Goal: Task Accomplishment & Management: Complete application form

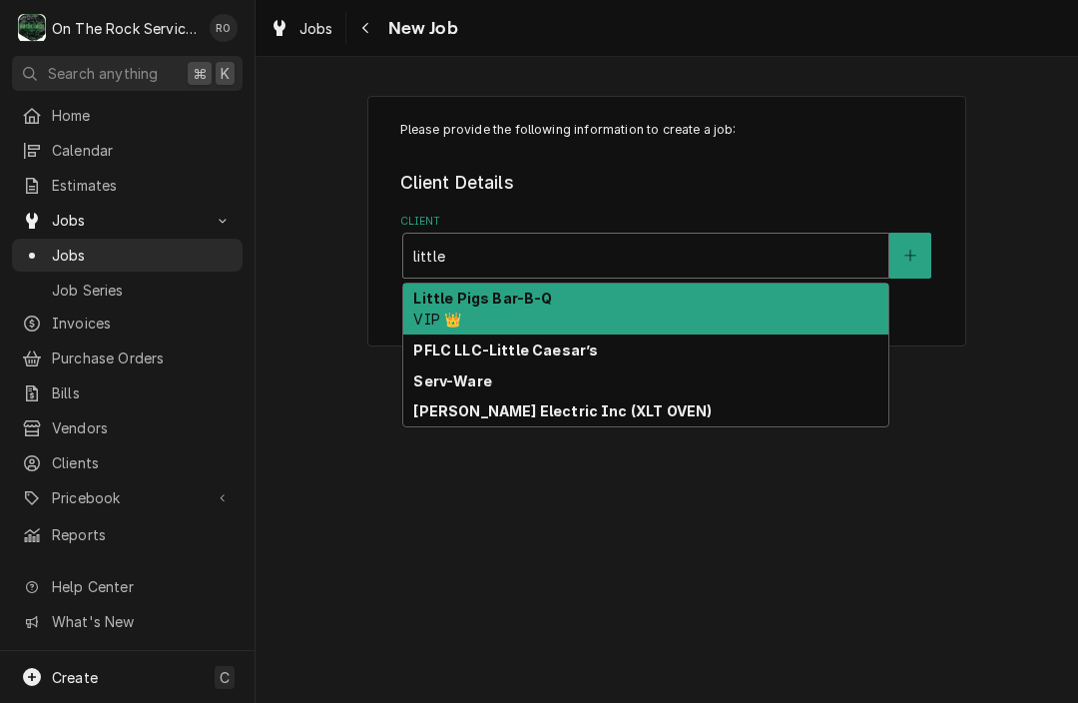
click at [550, 350] on strong "PFLC LLC-Little Caesar’s" at bounding box center [505, 349] width 185 height 17
type input "little"
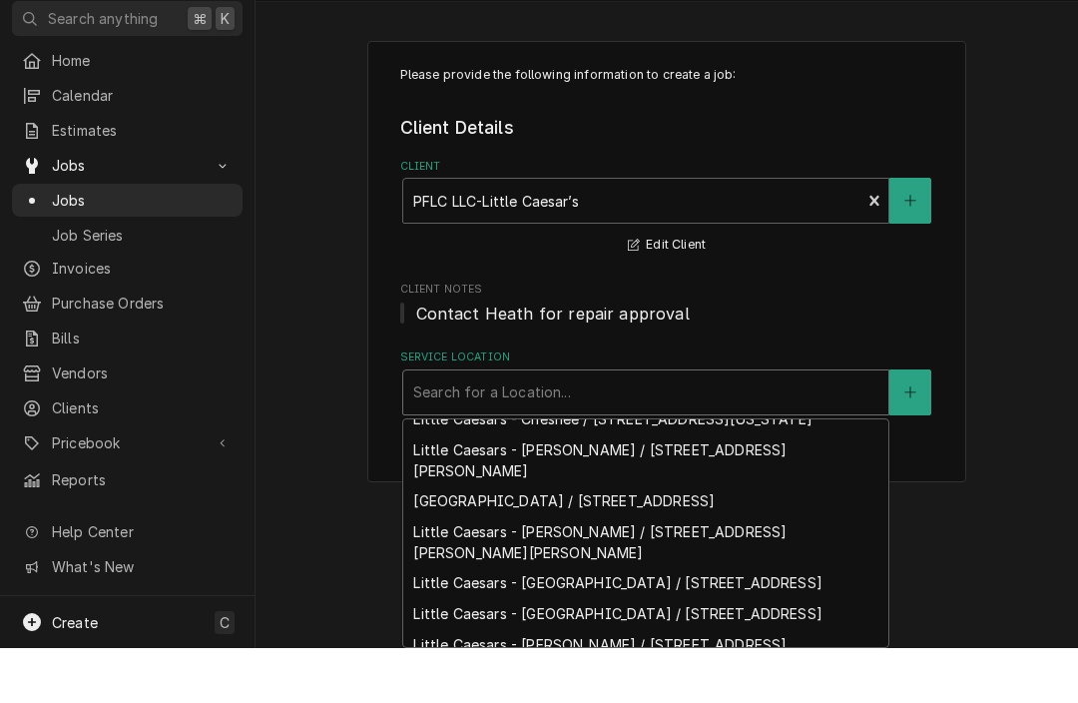
scroll to position [112, 0]
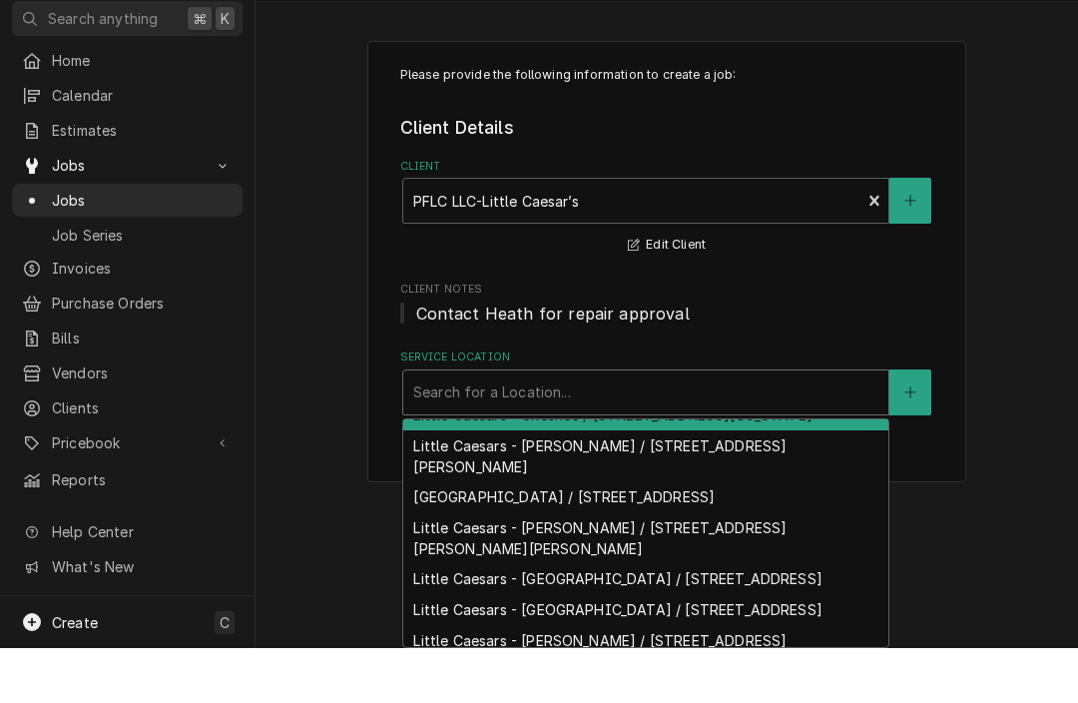
click at [698, 471] on div "Little Caesars - Chesnee / [STREET_ADDRESS][US_STATE]" at bounding box center [645, 469] width 485 height 31
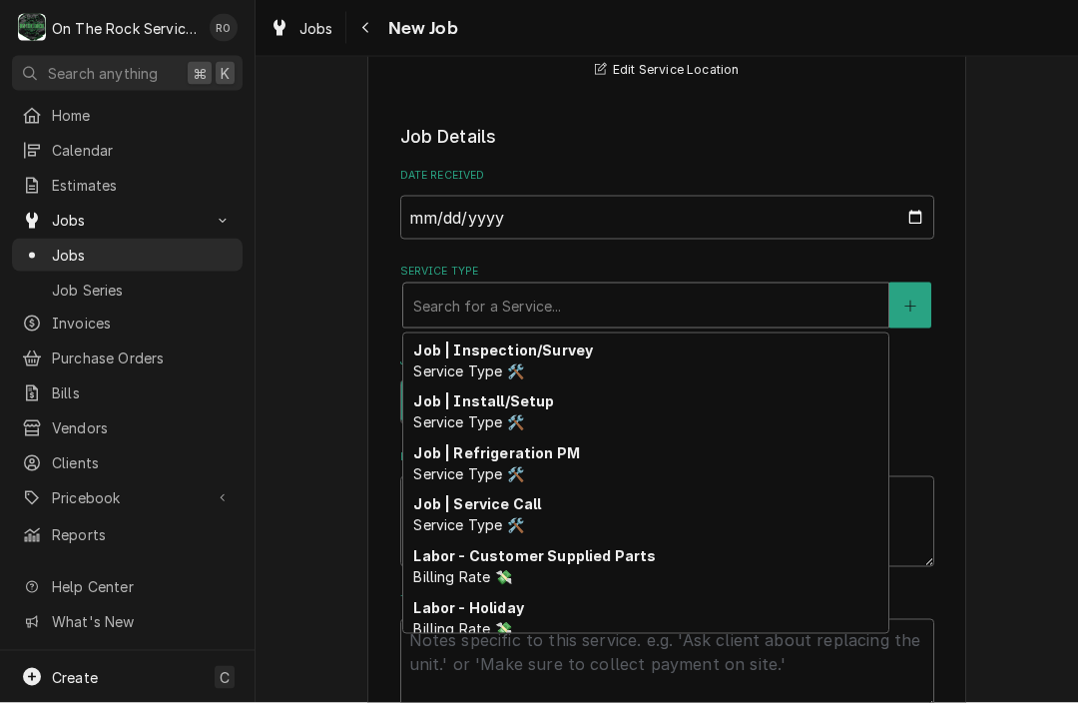
scroll to position [731, 0]
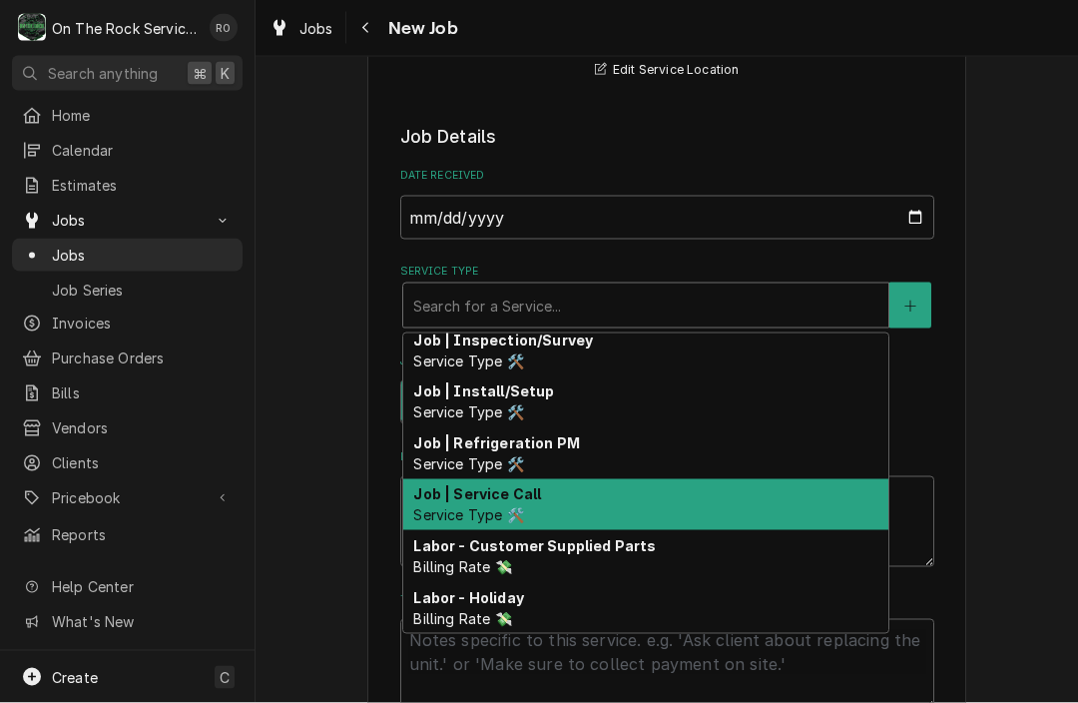
click at [523, 507] on span "Service Type 🛠️" at bounding box center [468, 514] width 110 height 17
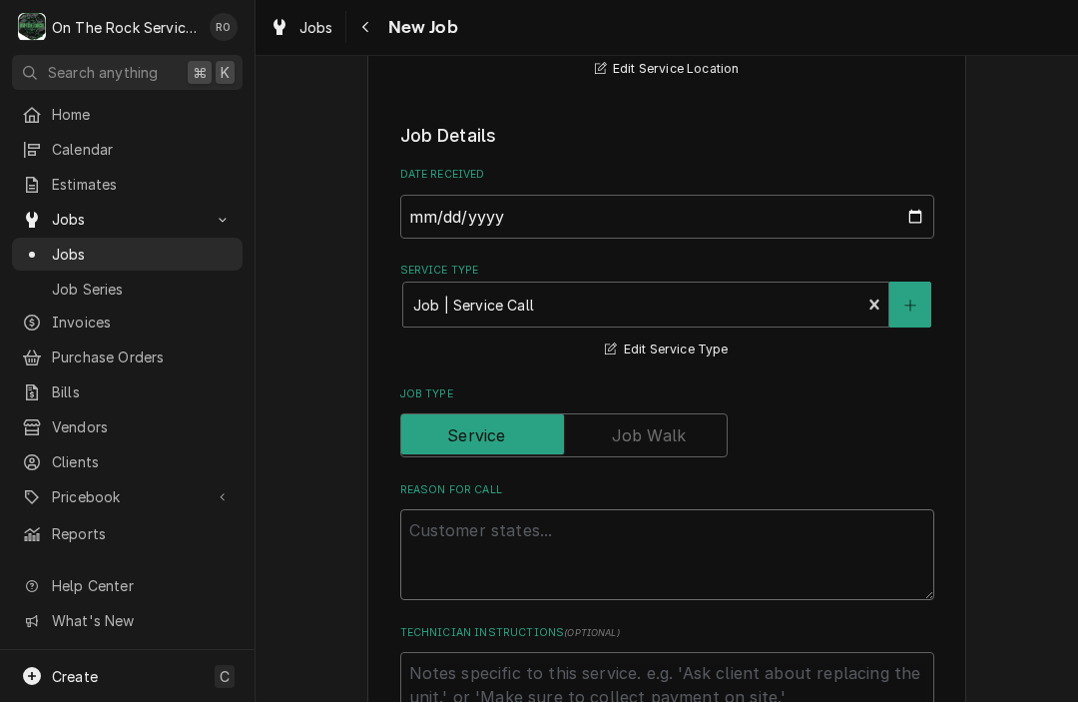
click at [566, 535] on textarea "Reason For Call" at bounding box center [667, 555] width 534 height 91
type textarea "x"
type textarea "T"
type textarea "x"
type textarea "To"
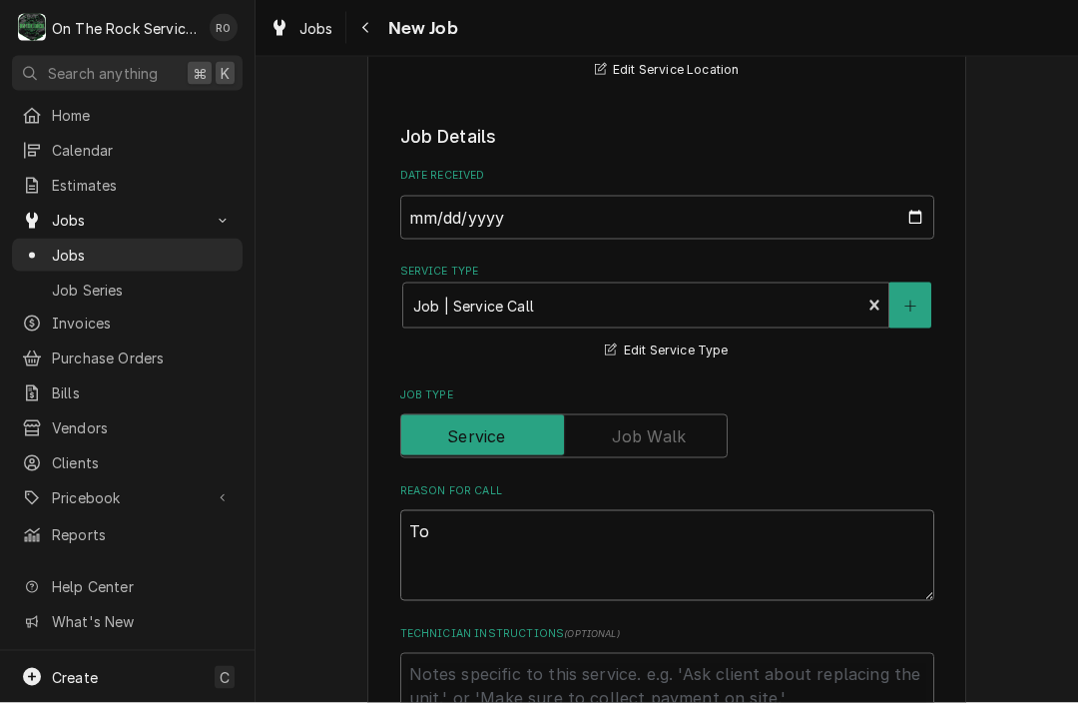
type textarea "x"
type textarea "Top"
type textarea "x"
type textarea "Top"
type textarea "x"
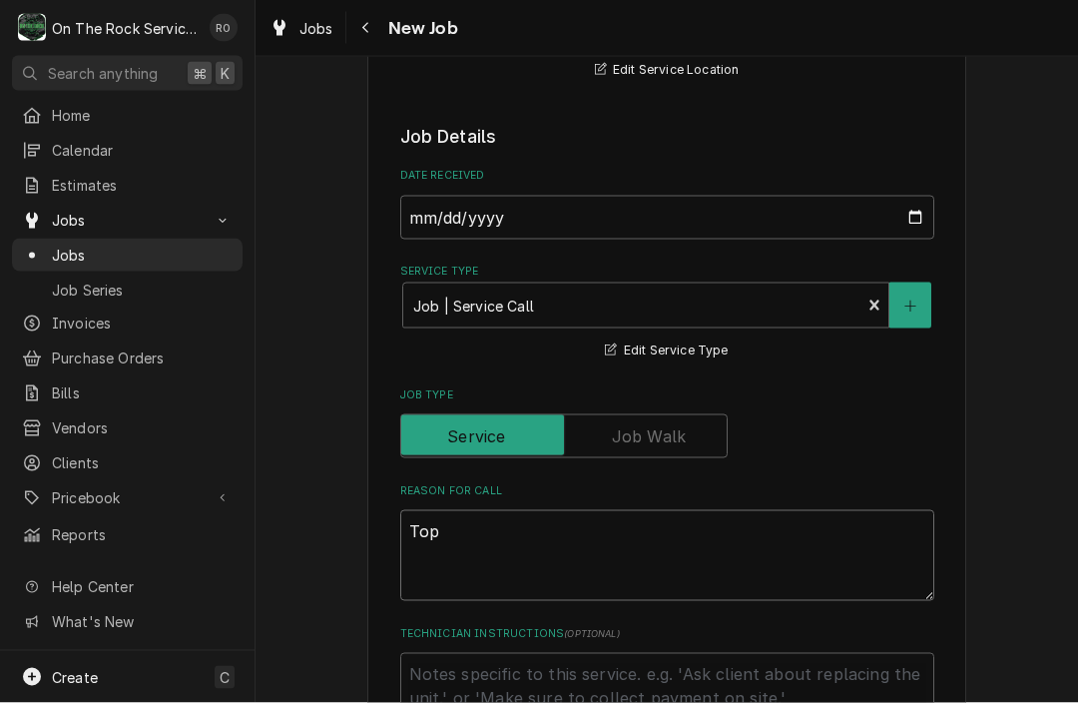
type textarea "Top o"
type textarea "x"
type textarea "Top ov"
type textarea "x"
type textarea "Top ove"
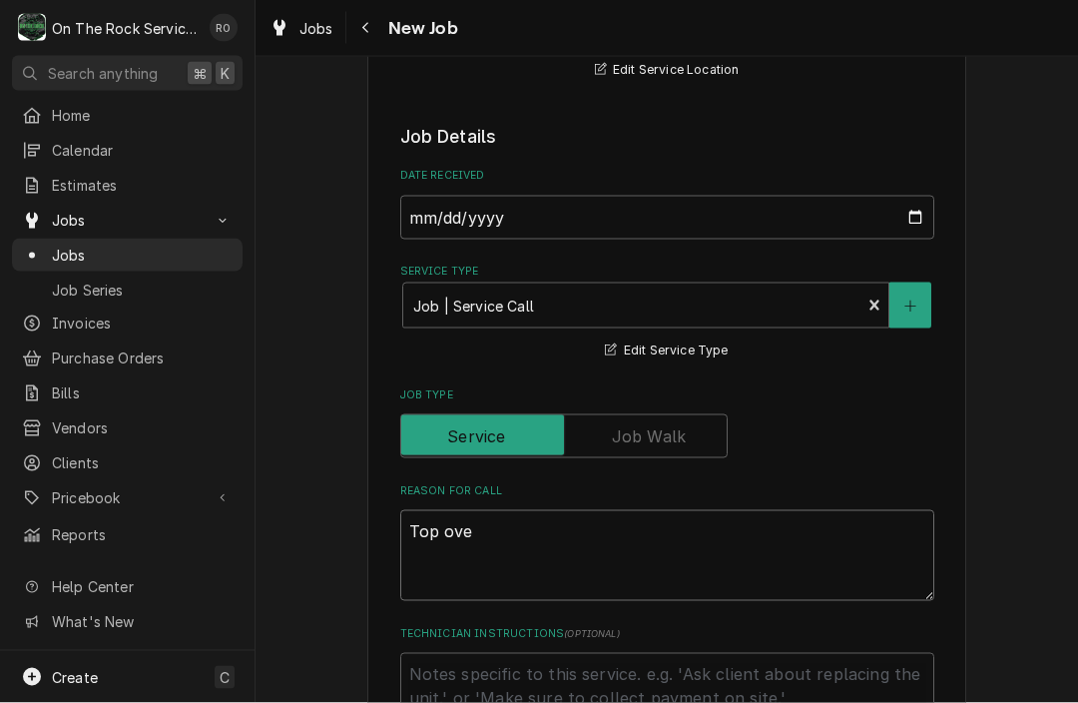
type textarea "x"
type textarea "Top oven"
type textarea "x"
type textarea "Top oven"
type textarea "x"
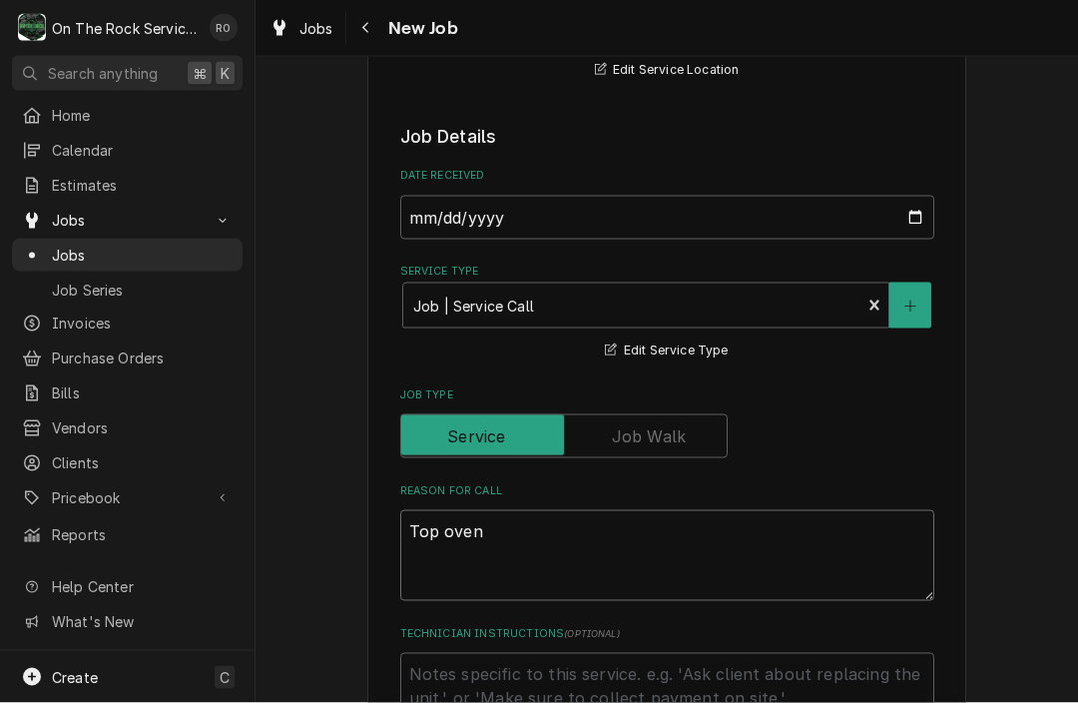
type textarea "Top oven n"
type textarea "x"
type textarea "Top oven no"
type textarea "x"
type textarea "Top oven not"
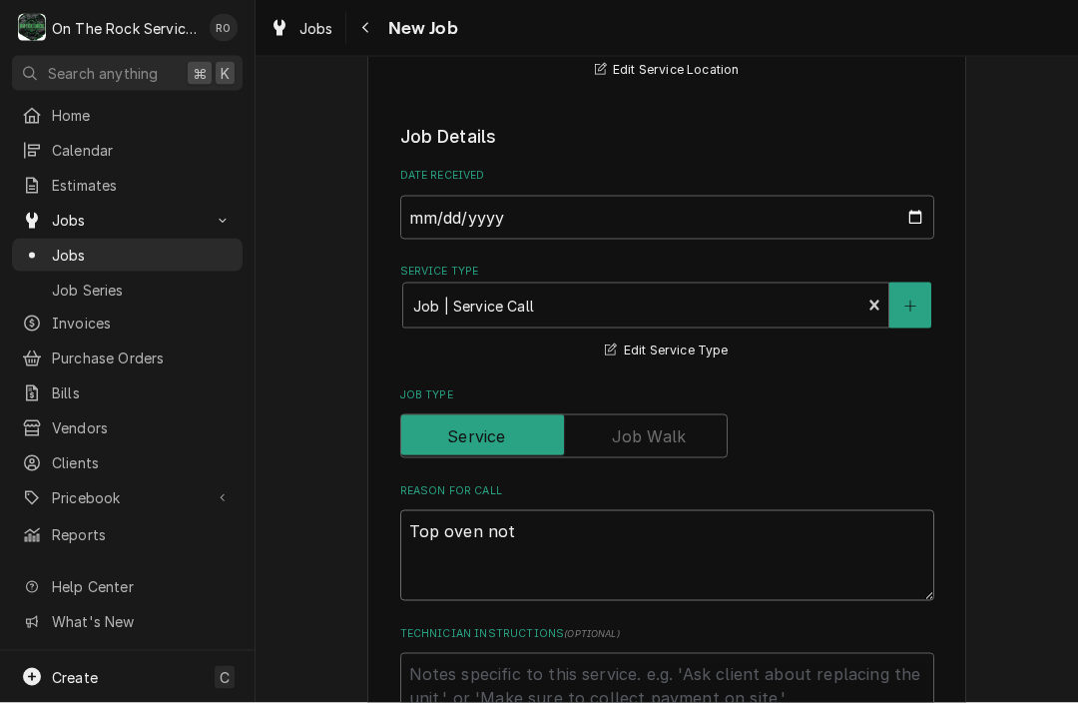
type textarea "x"
type textarea "Top oven not"
type textarea "x"
type textarea "Top oven not w"
type textarea "x"
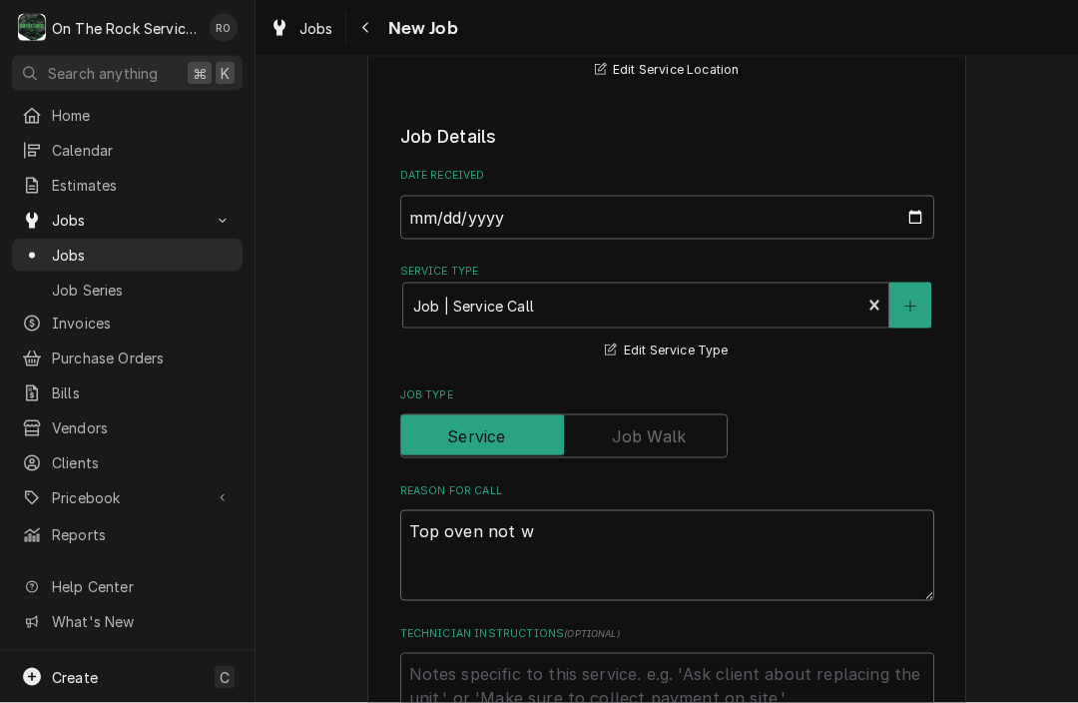
type textarea "Top oven not wo"
type textarea "x"
type textarea "Top oven not wor"
type textarea "x"
type textarea "Top oven not work"
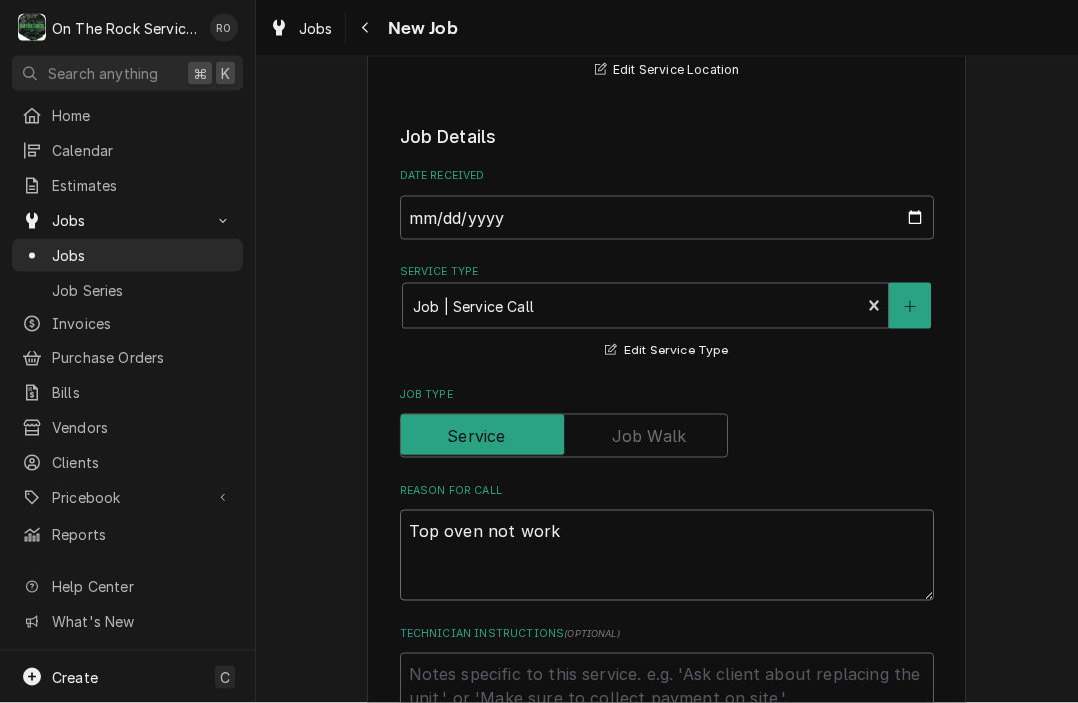
type textarea "x"
type textarea "Top oven not worki"
type textarea "x"
type textarea "Top oven not workin"
type textarea "x"
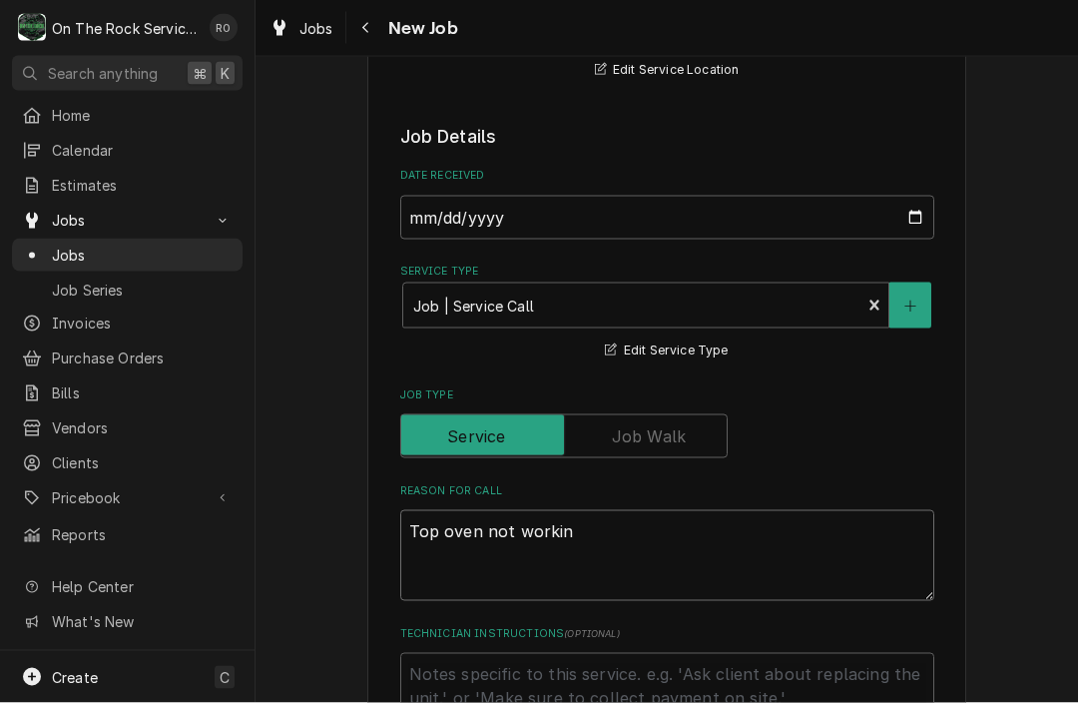
type textarea "Top oven not working"
type textarea "x"
type textarea "Top oven not working."
type textarea "x"
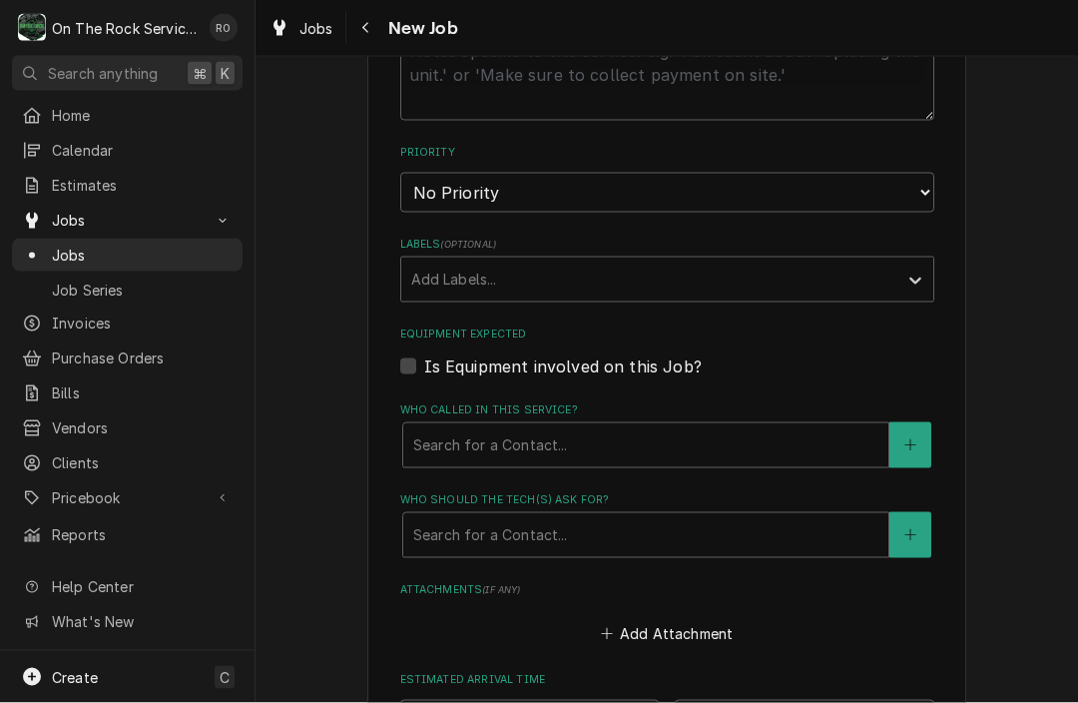
scroll to position [1045, 0]
type textarea "Top oven not working."
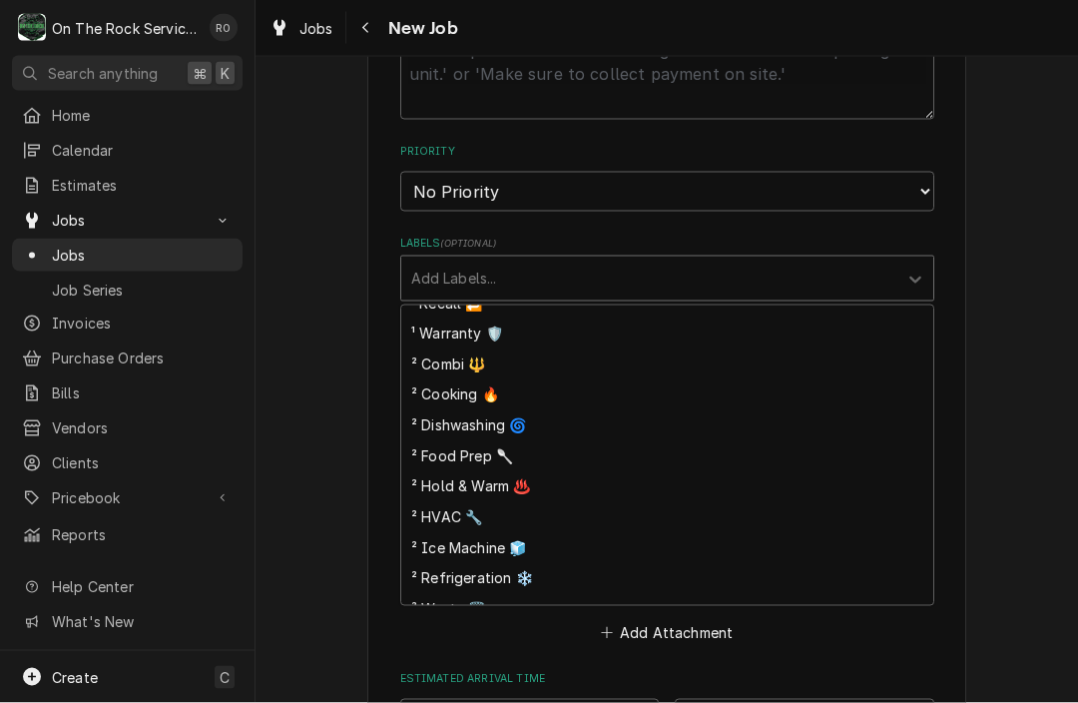
scroll to position [144, 0]
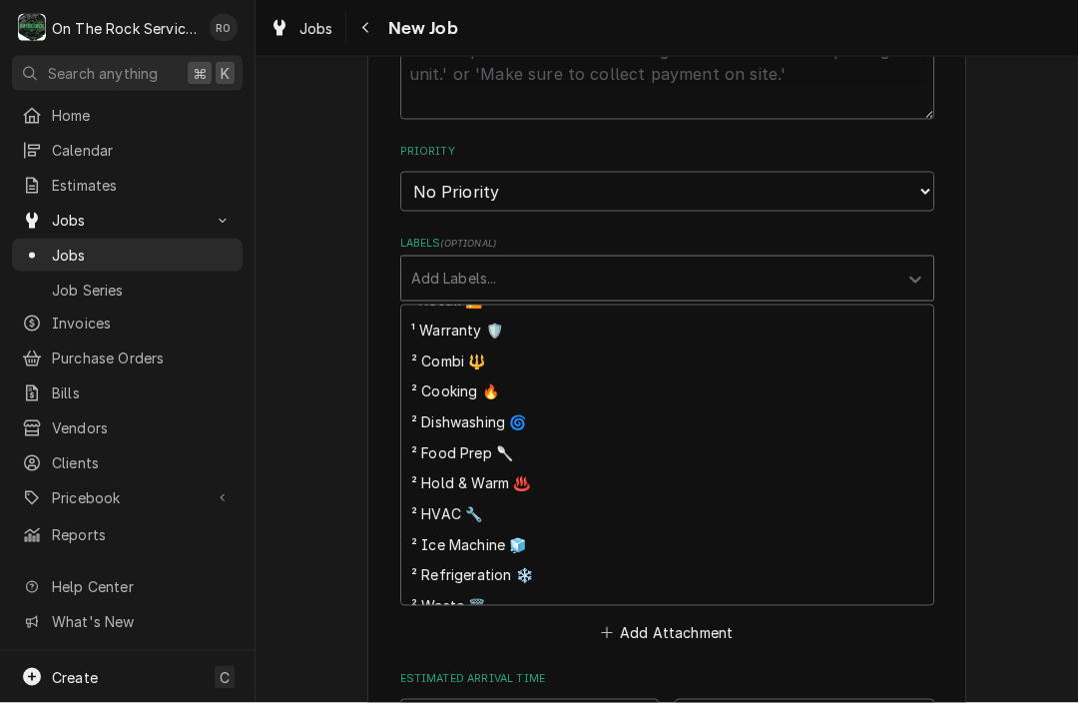
click at [471, 376] on div "² Cooking 🔥" at bounding box center [667, 391] width 532 height 31
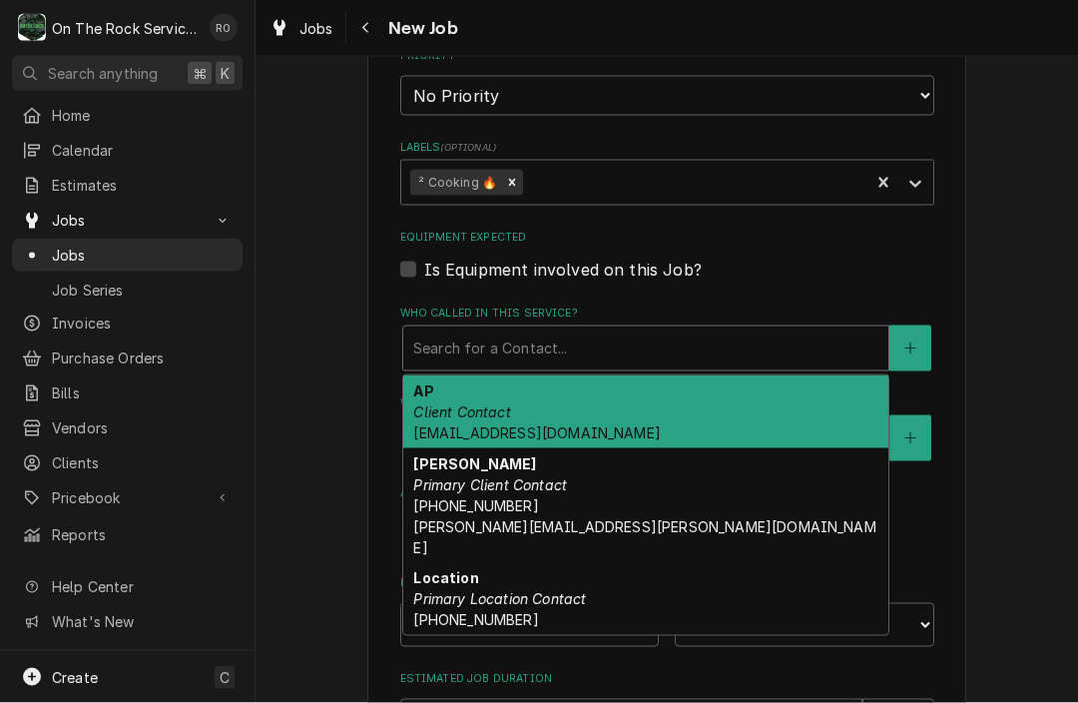
scroll to position [1144, 0]
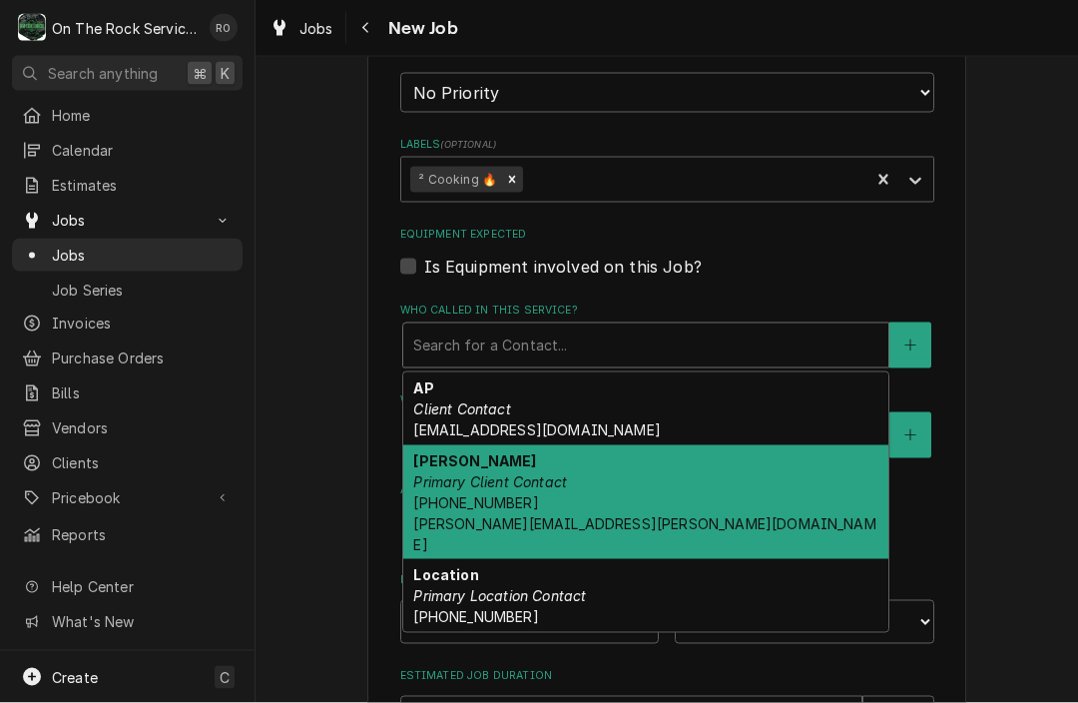
click at [541, 473] on em "Primary Client Contact" at bounding box center [490, 481] width 154 height 17
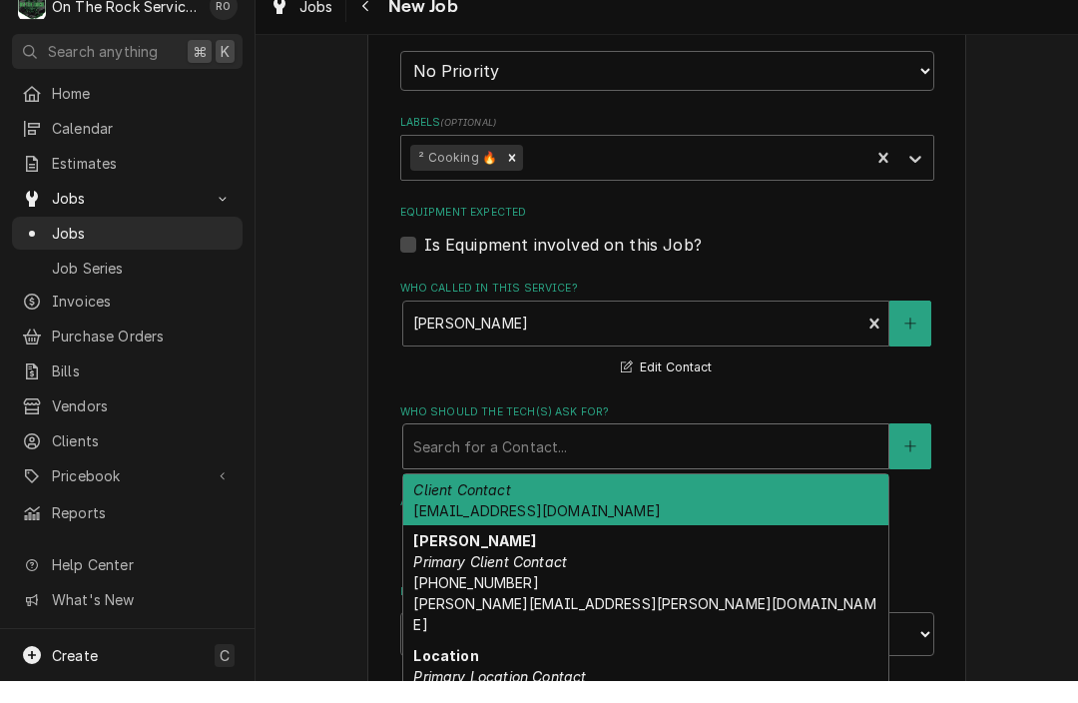
scroll to position [20, 0]
click at [513, 663] on div "Location Primary Location Contact [PHONE_NUMBER]" at bounding box center [645, 699] width 485 height 73
type textarea "x"
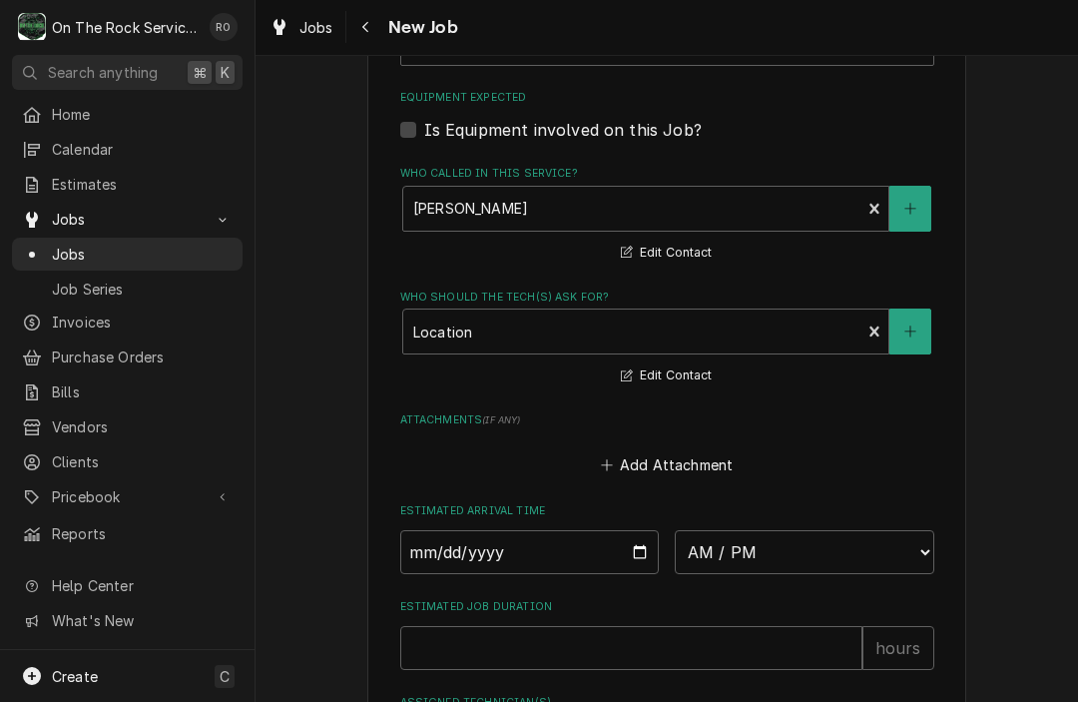
scroll to position [1288, 0]
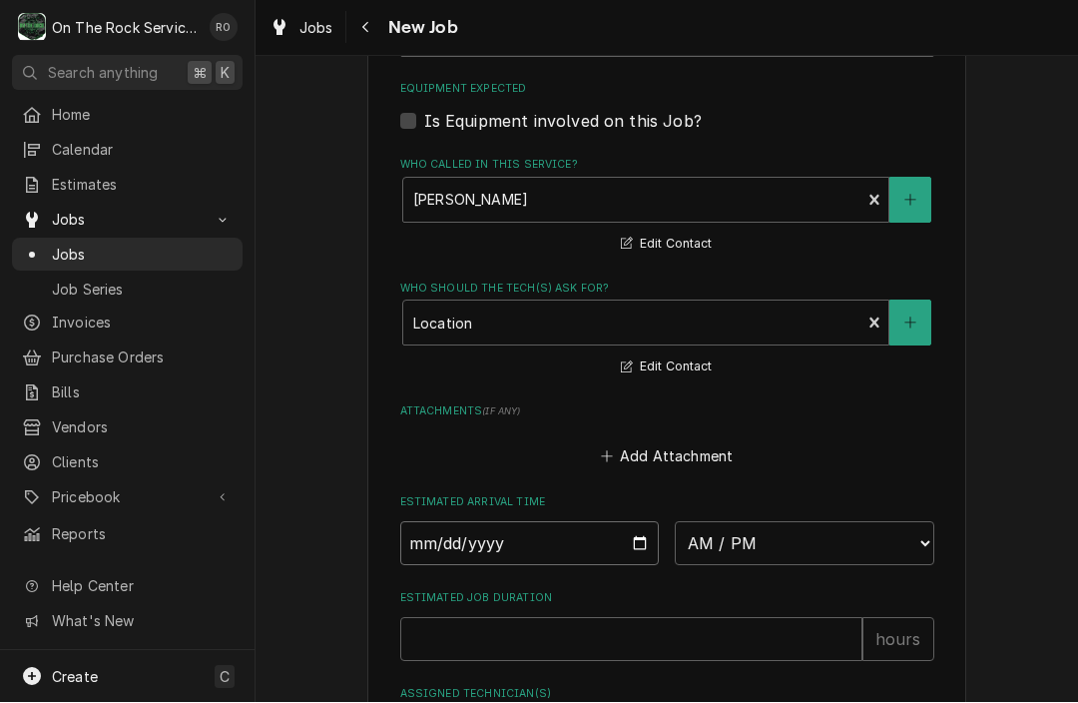
click at [524, 522] on input "Date" at bounding box center [529, 544] width 259 height 44
type input "[DATE]"
type textarea "x"
click at [732, 528] on select "AM / PM 6:00 AM 6:15 AM 6:30 AM 6:45 AM 7:00 AM 7:15 AM 7:30 AM 7:45 AM 8:00 AM…" at bounding box center [804, 544] width 259 height 44
select select "17:00:00"
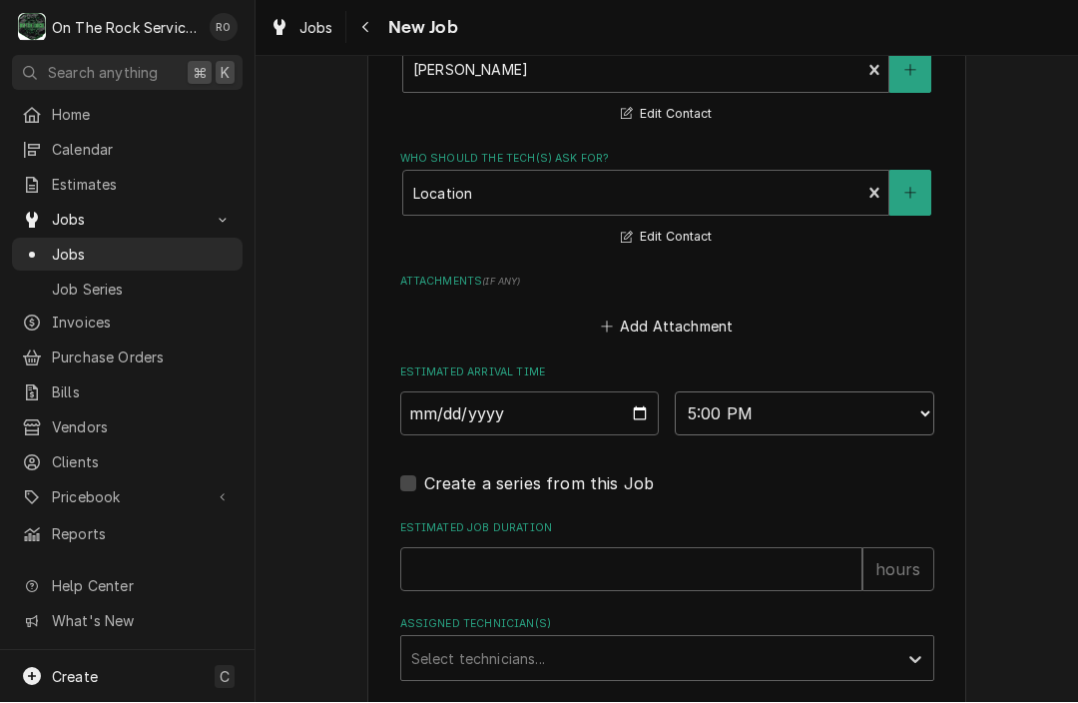
scroll to position [1451, 0]
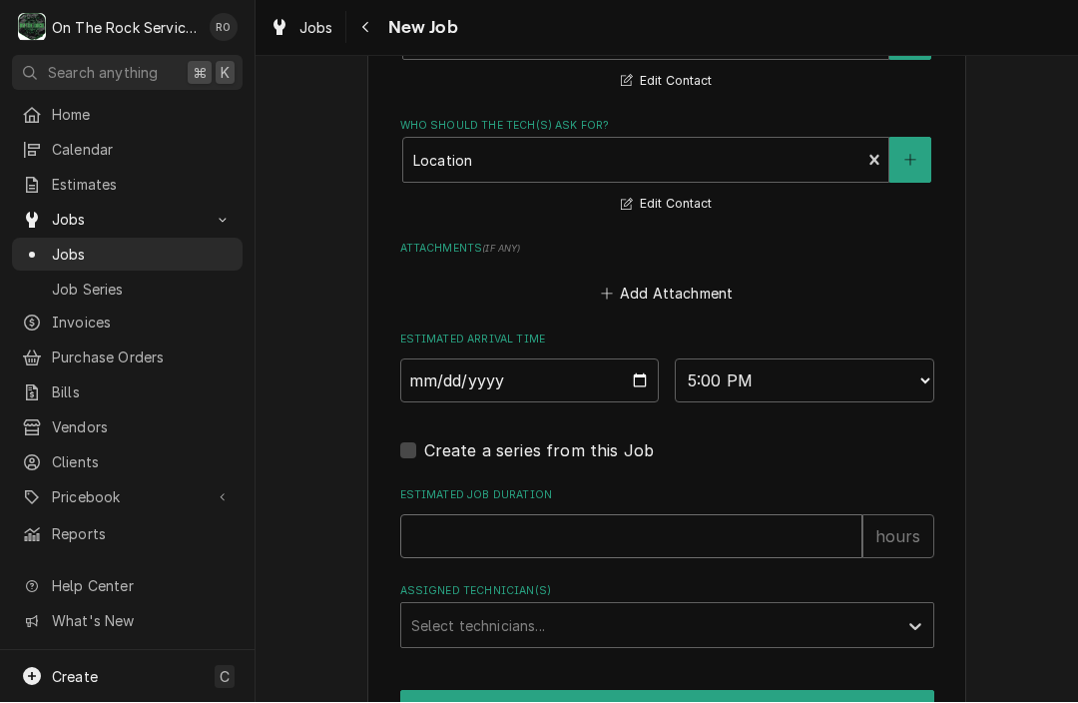
click at [629, 515] on input "Estimated Job Duration" at bounding box center [631, 537] width 462 height 44
type textarea "x"
type input "2"
type textarea "x"
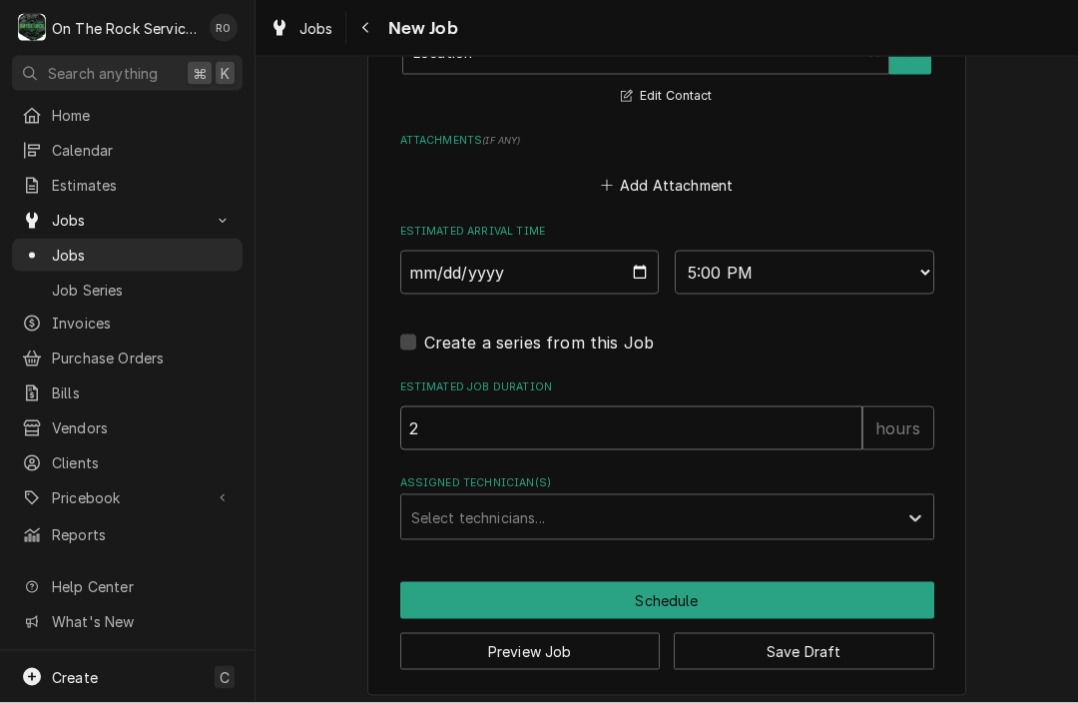
scroll to position [1559, 0]
type input "2"
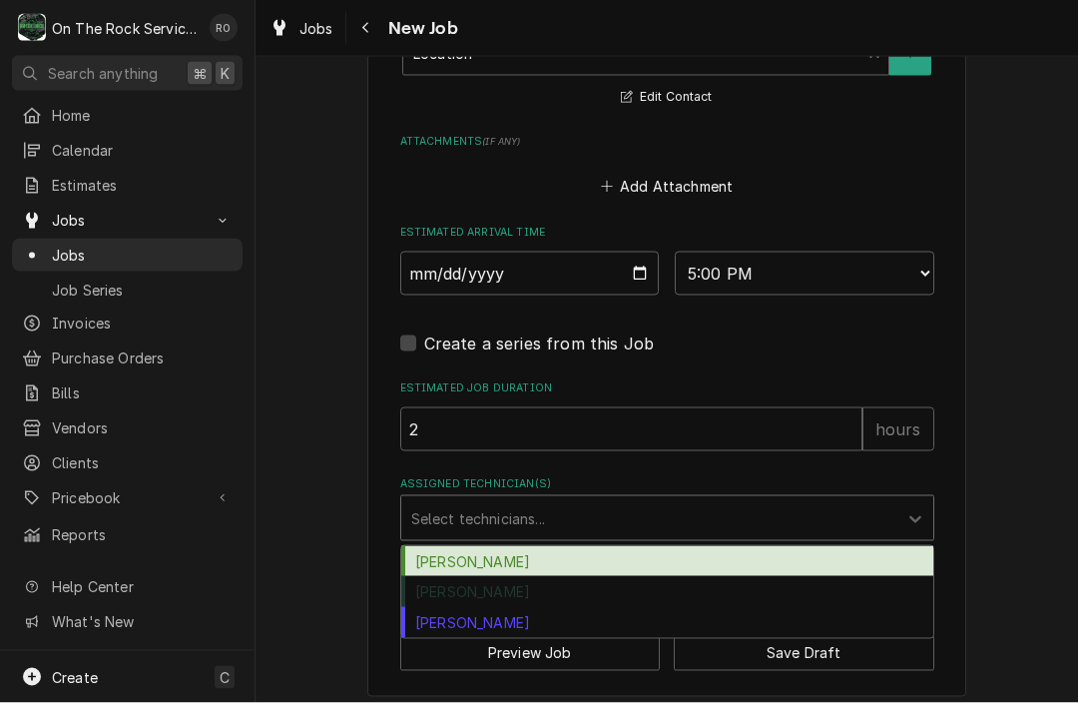
click at [575, 546] on div "[PERSON_NAME]" at bounding box center [667, 561] width 532 height 31
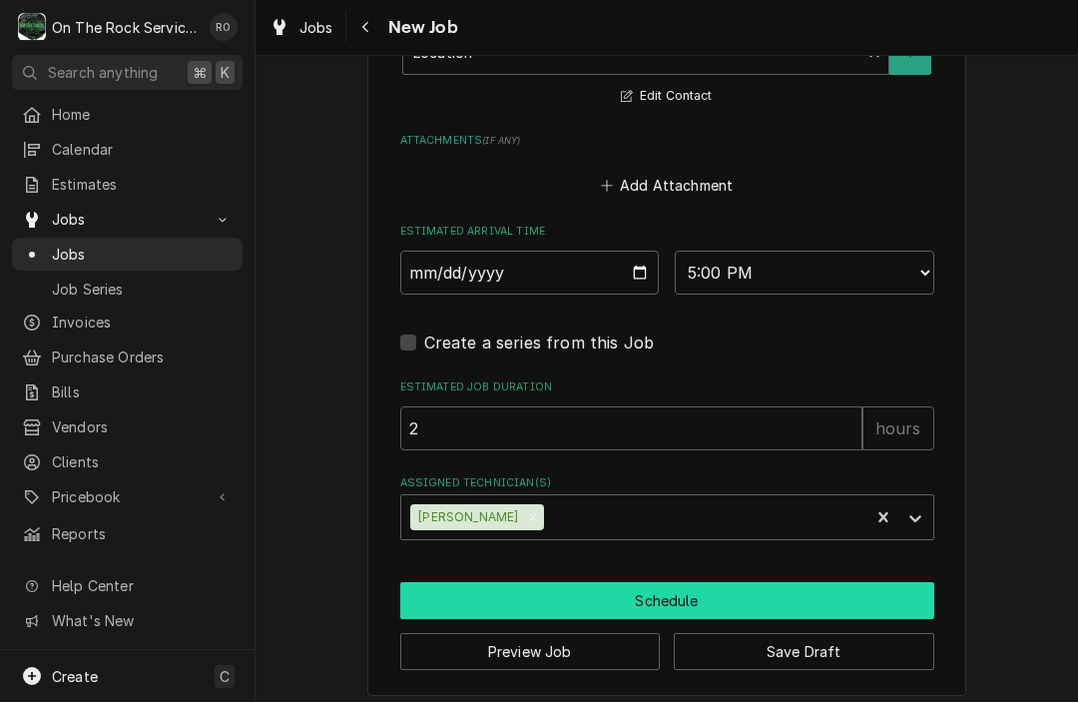
click at [655, 583] on button "Schedule" at bounding box center [667, 601] width 534 height 37
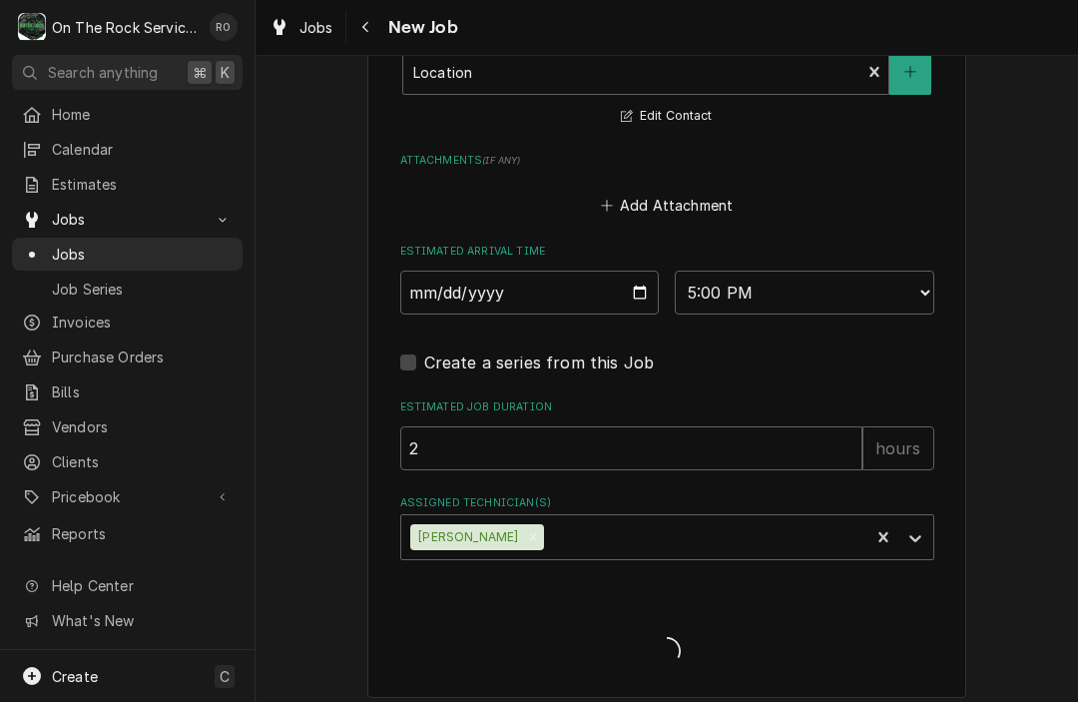
type textarea "x"
